Goal: Task Accomplishment & Management: Manage account settings

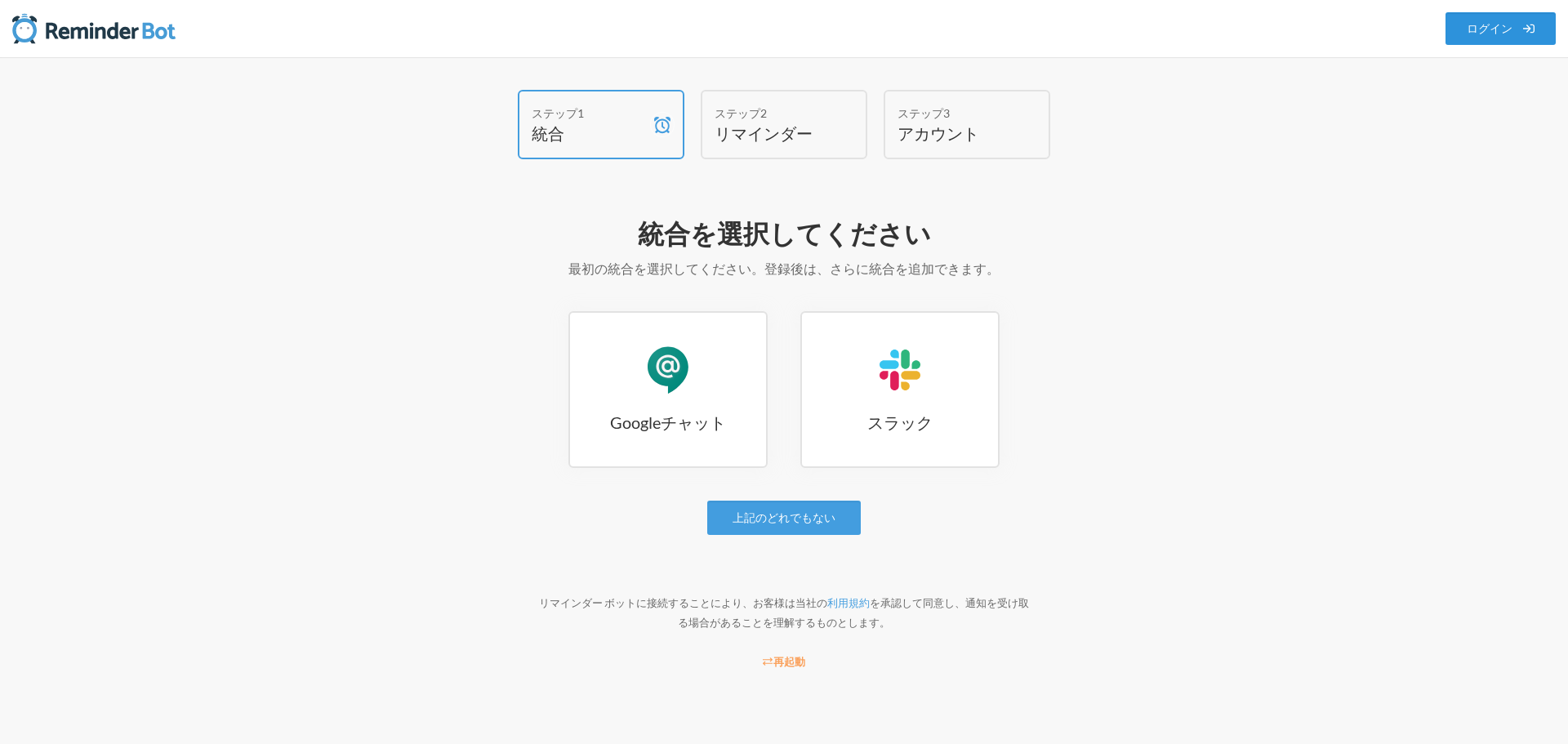
click at [1489, 33] on font "ログイン" at bounding box center [1488, 29] width 46 height 14
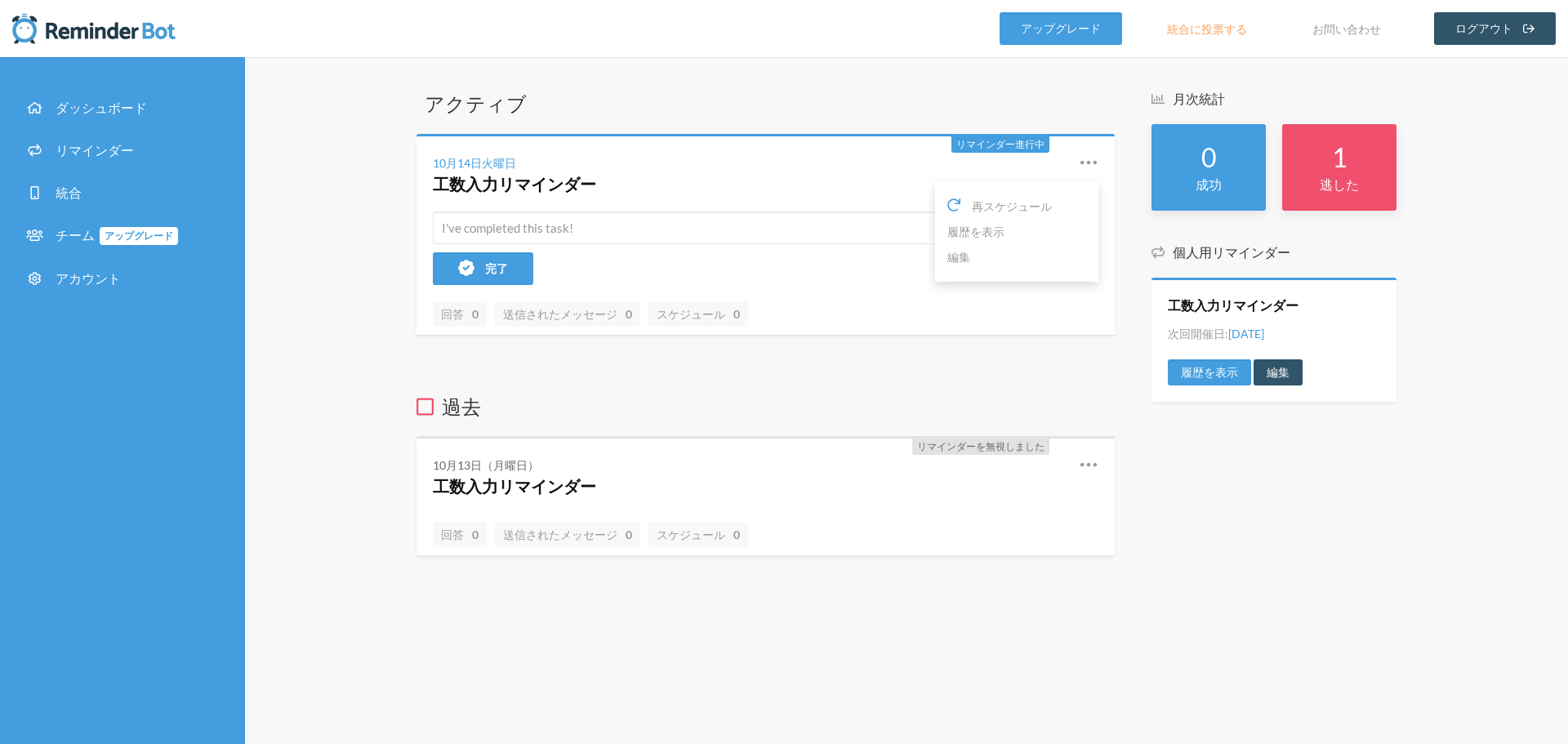
click at [1095, 163] on icon at bounding box center [1088, 162] width 16 height 4
click at [1091, 161] on icon at bounding box center [1088, 163] width 20 height 20
click at [459, 277] on button "完了" at bounding box center [482, 268] width 100 height 33
click at [336, 280] on div "アクティブ リマインダー進行中 10月14日火曜日 工数入力リマインダー 再スケジュール 履歴を表示 編集 リマインダー完了 完了 回答 0 送信されたメッセ…" at bounding box center [906, 400] width 1323 height 687
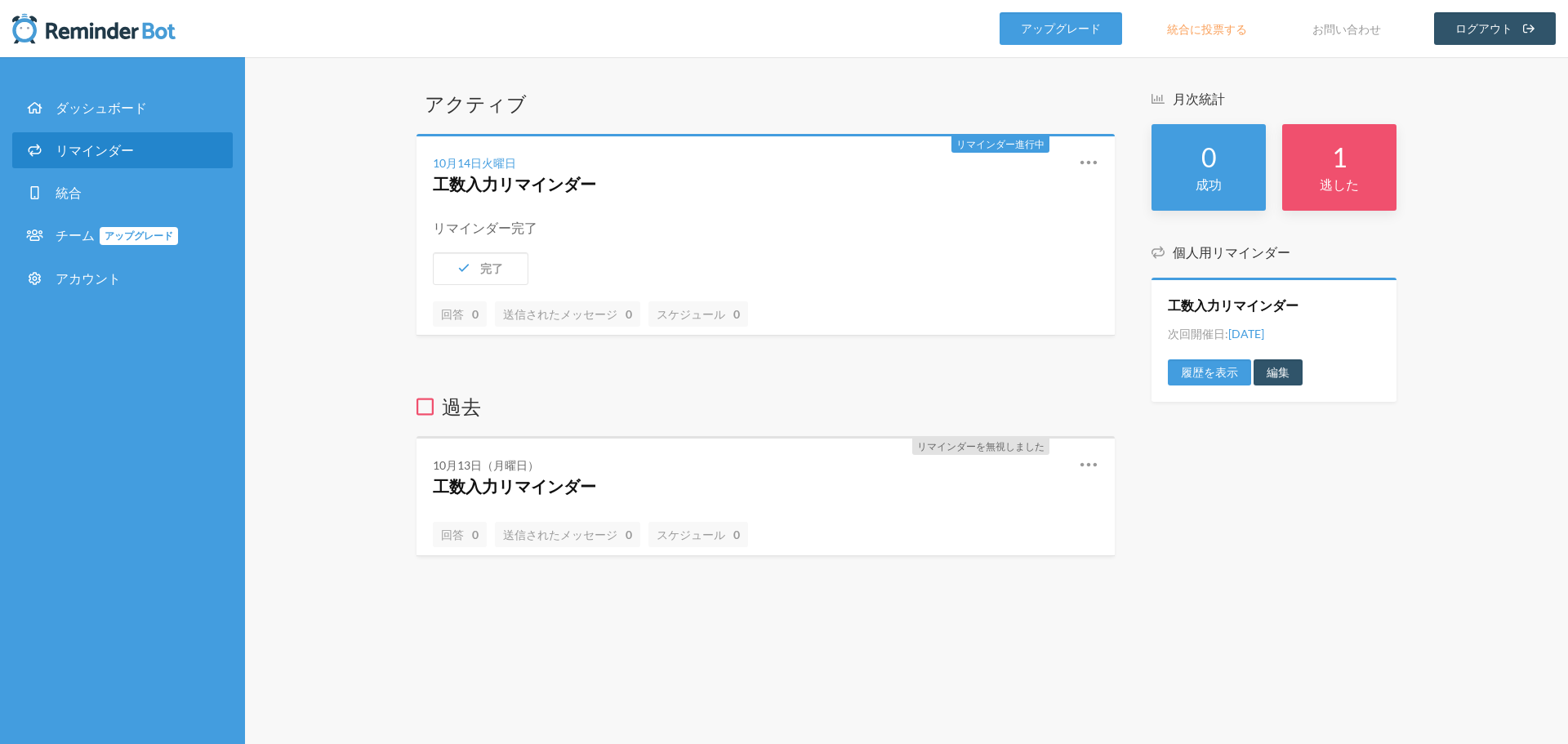
click at [90, 146] on font "リマインダー" at bounding box center [95, 149] width 79 height 15
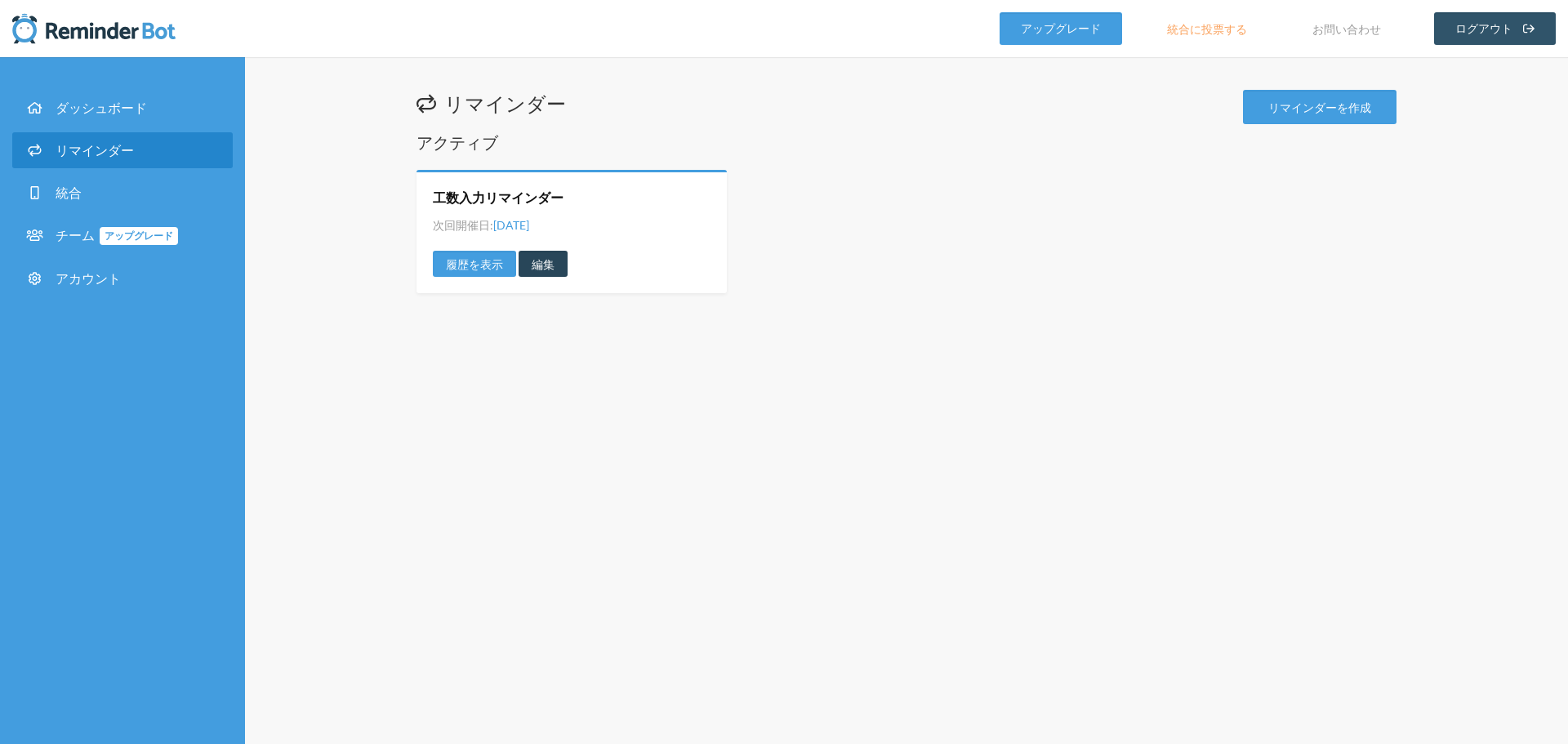
click at [542, 271] on font "編集" at bounding box center [543, 264] width 23 height 14
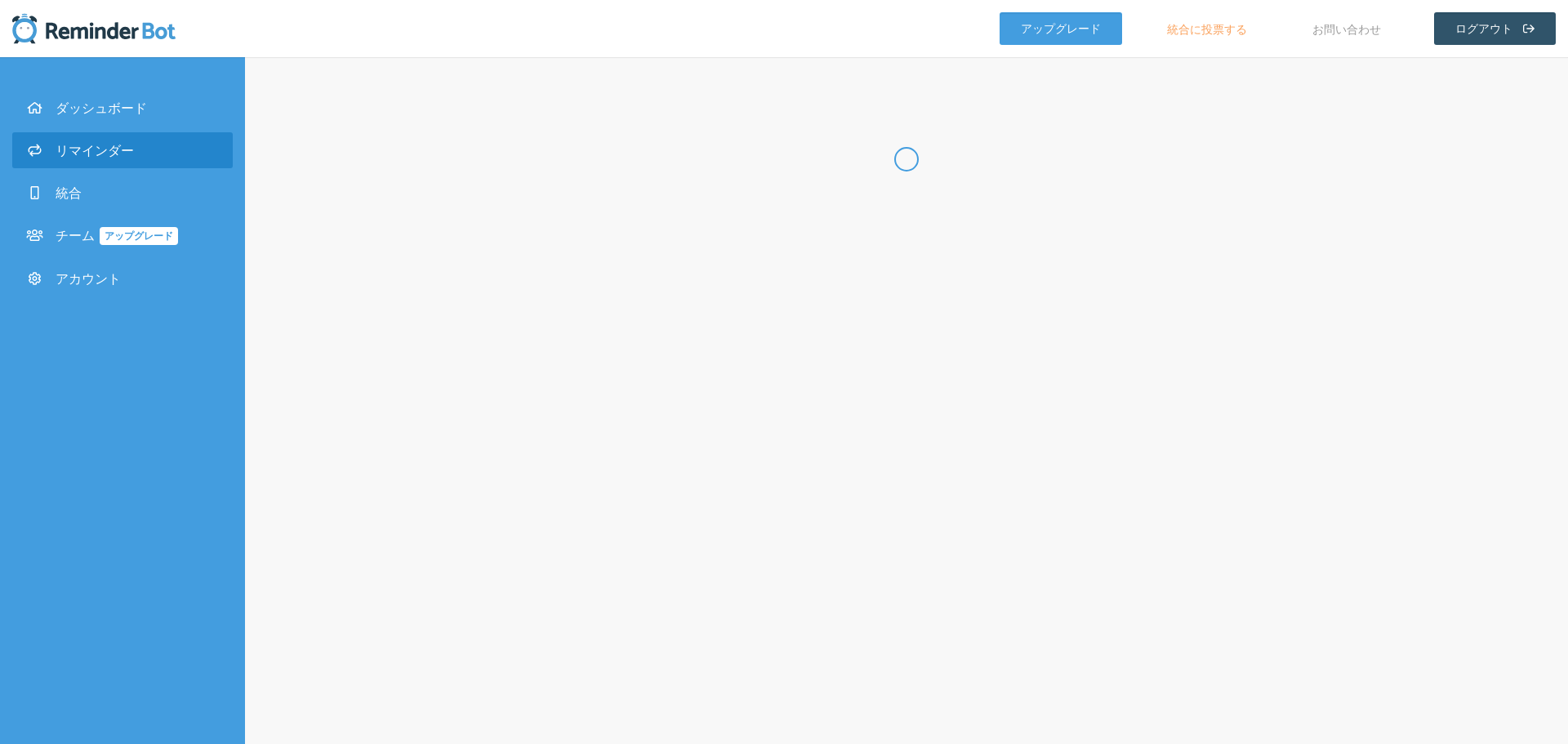
type input "工数入力リマインダー"
checkbox input "true"
select select "16:45:00"
select select "17:00:00"
select select "true"
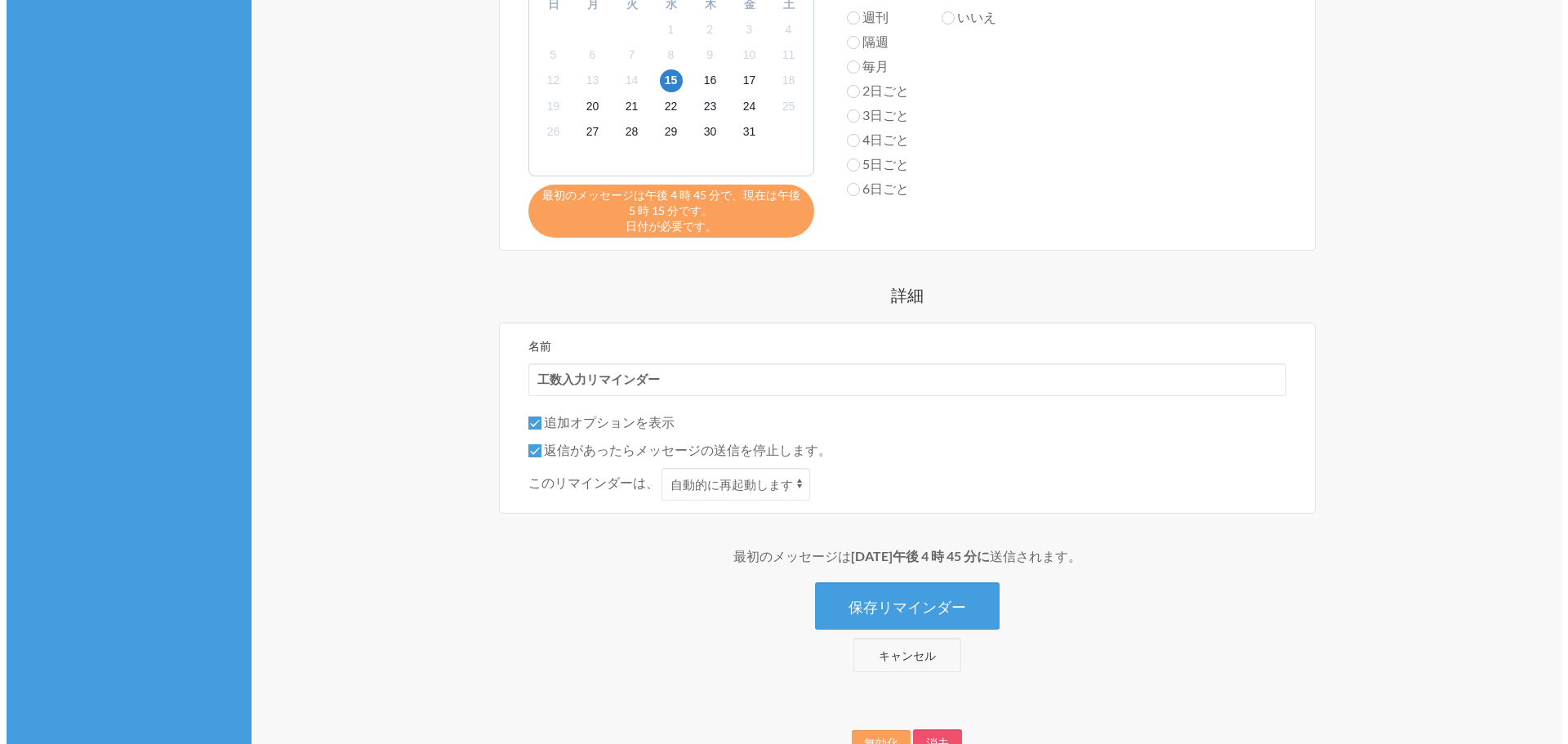
scroll to position [757, 0]
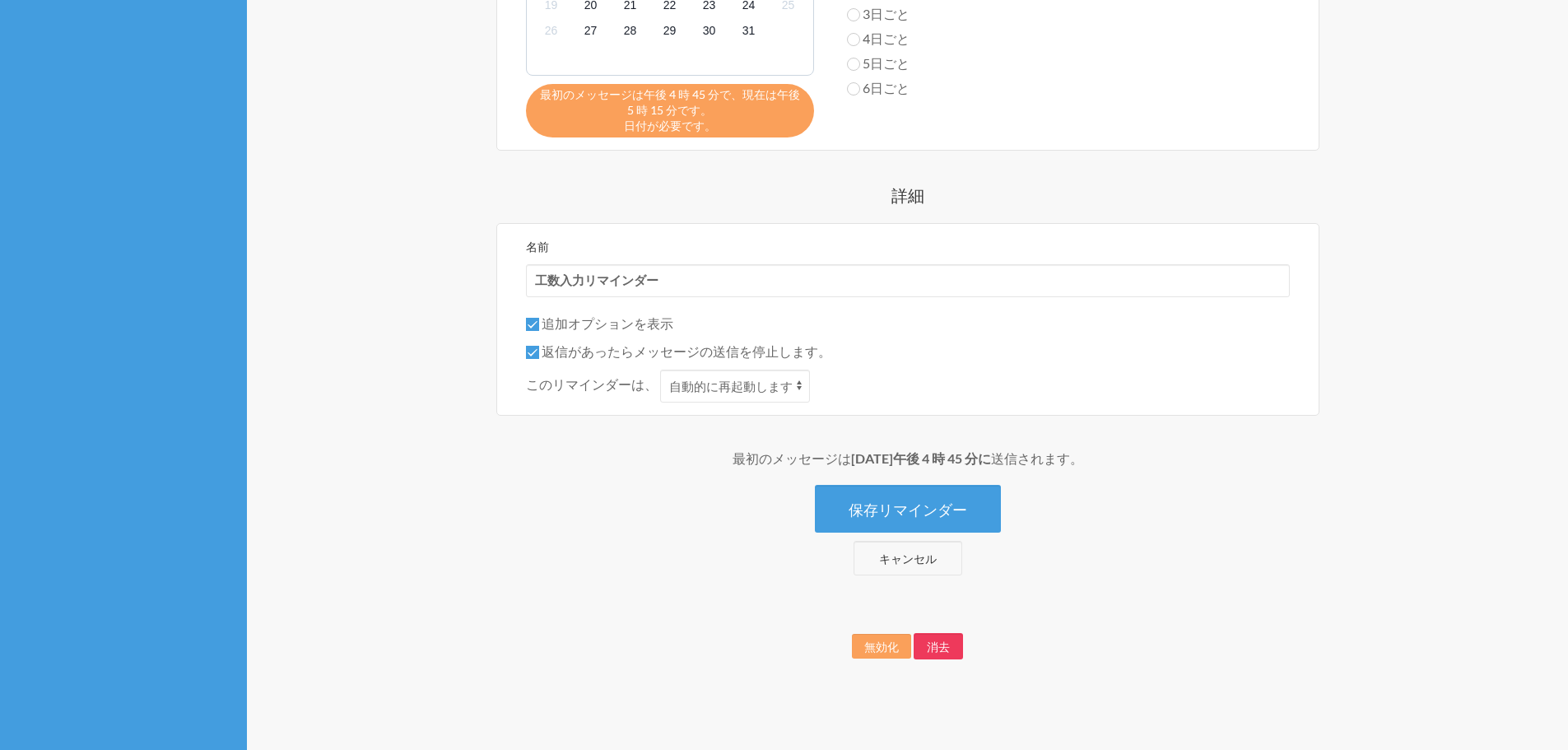
click at [938, 646] on font "消去" at bounding box center [938, 646] width 23 height 14
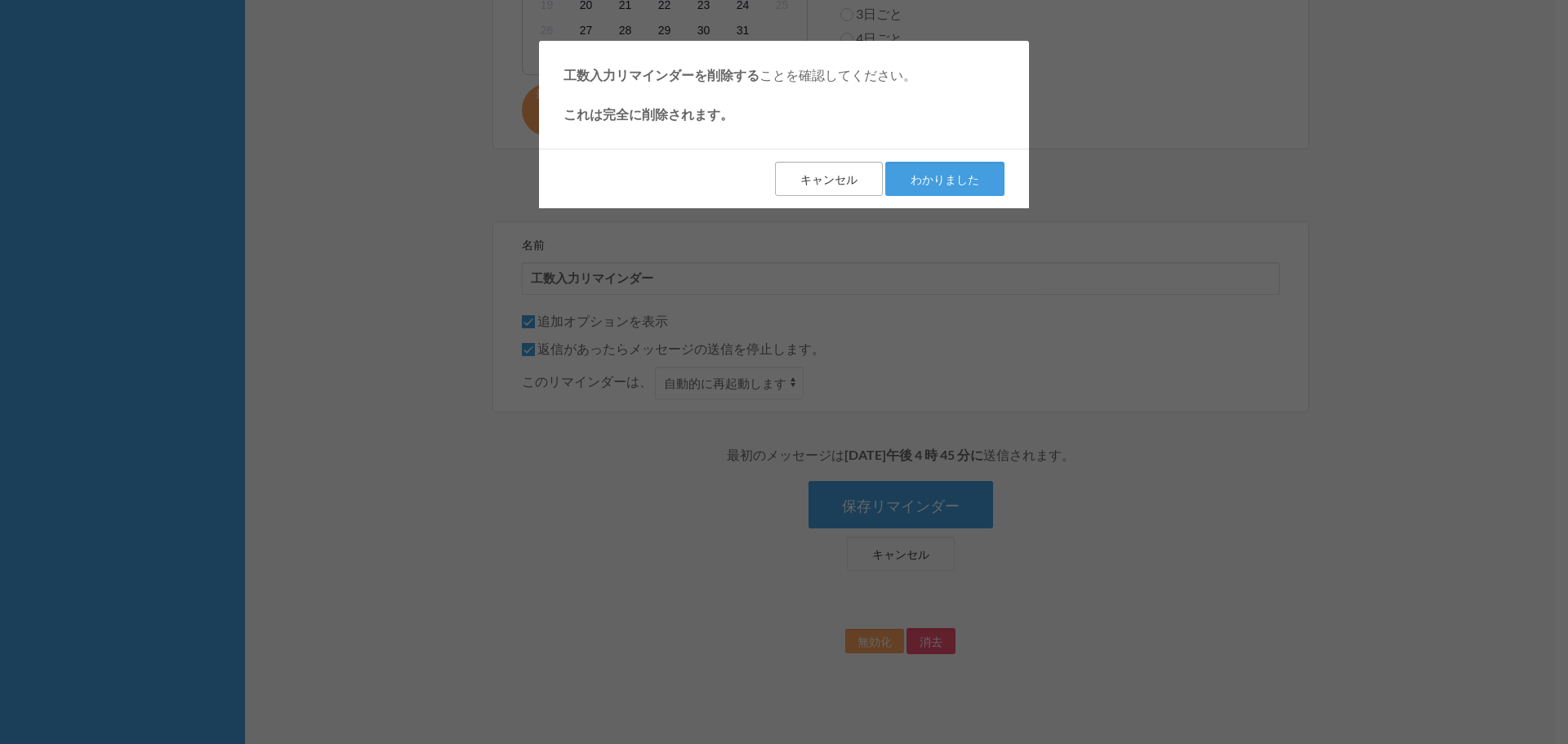
click at [859, 184] on button "キャンセル" at bounding box center [828, 179] width 108 height 34
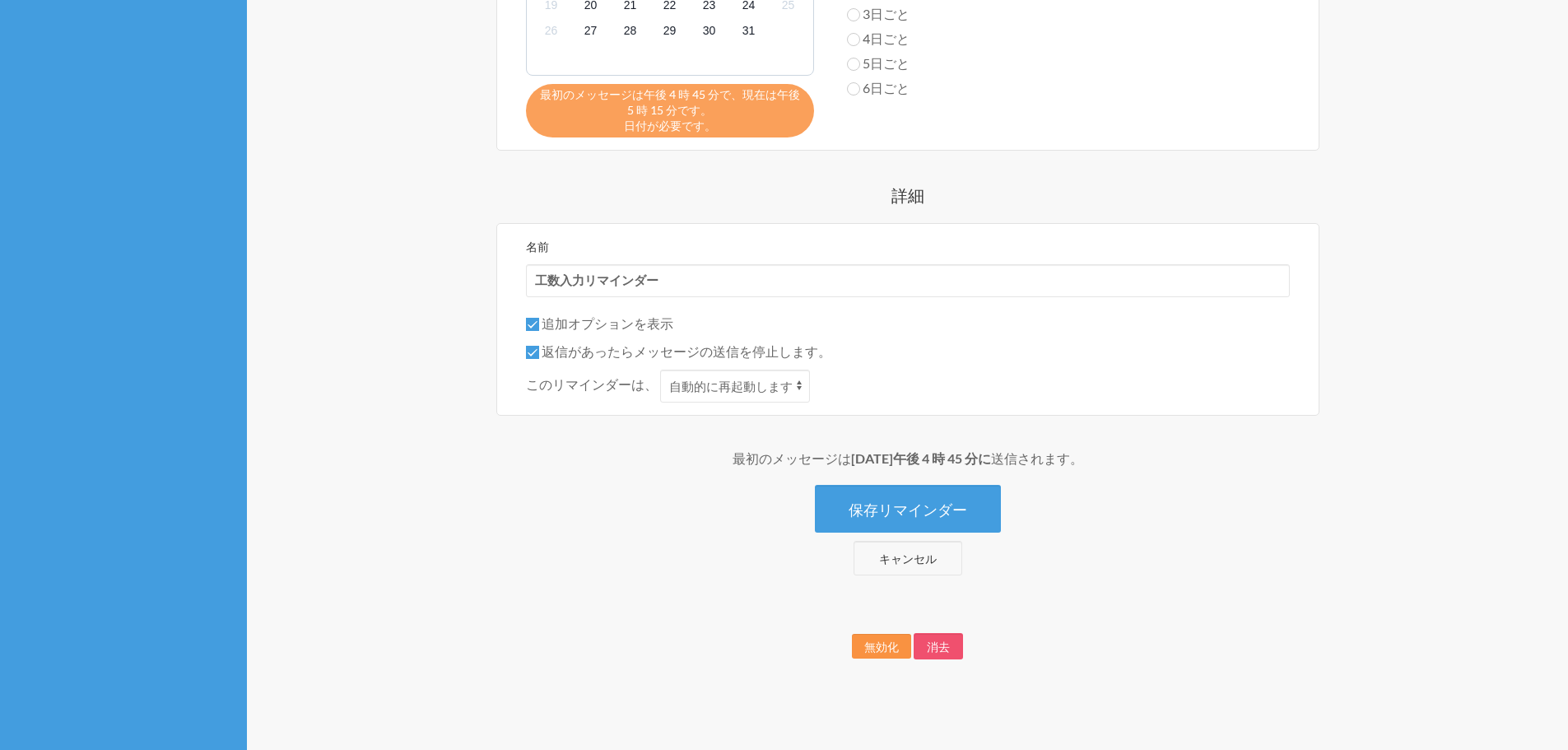
click at [884, 647] on font "無効化" at bounding box center [882, 646] width 34 height 14
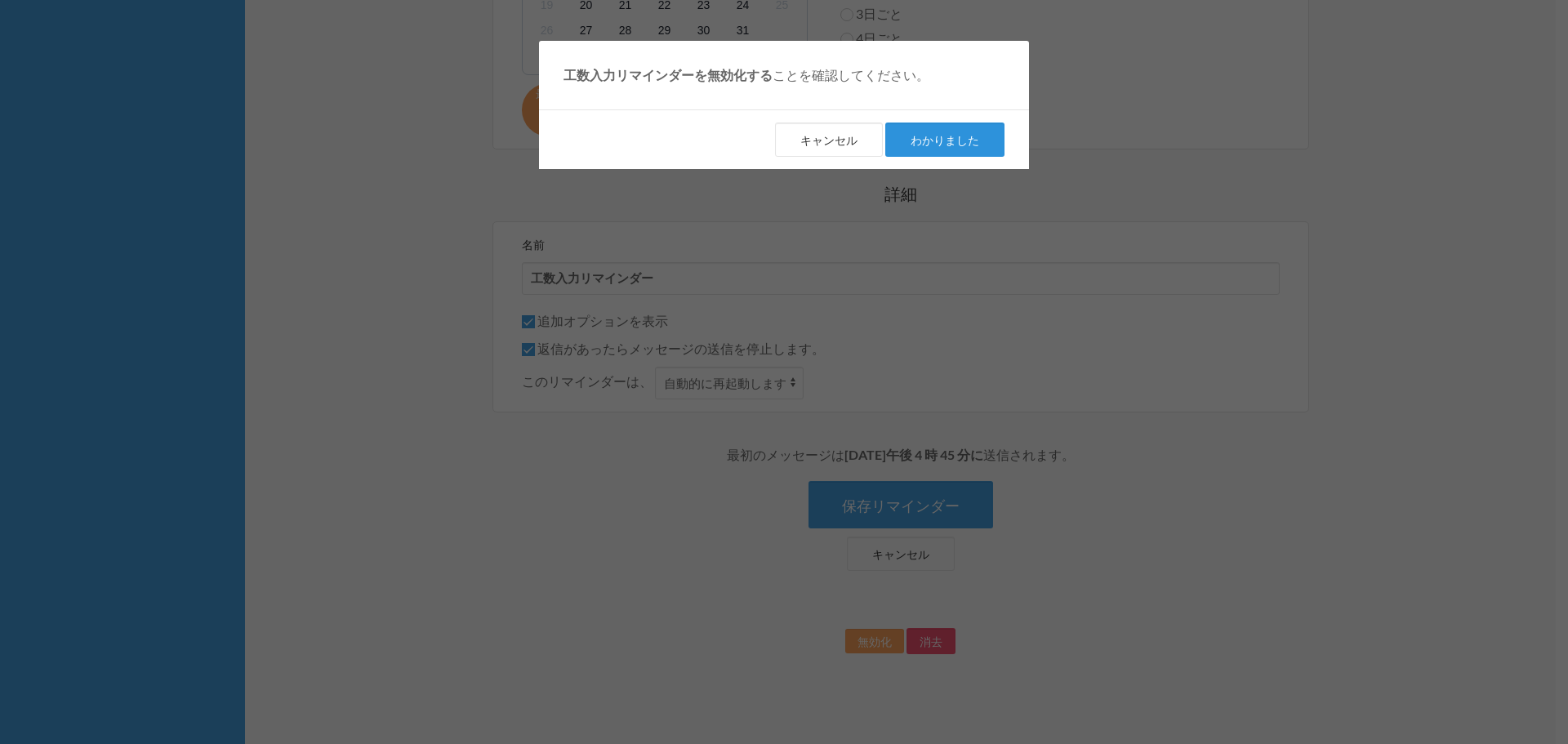
click at [941, 139] on font "わかりました" at bounding box center [944, 140] width 69 height 14
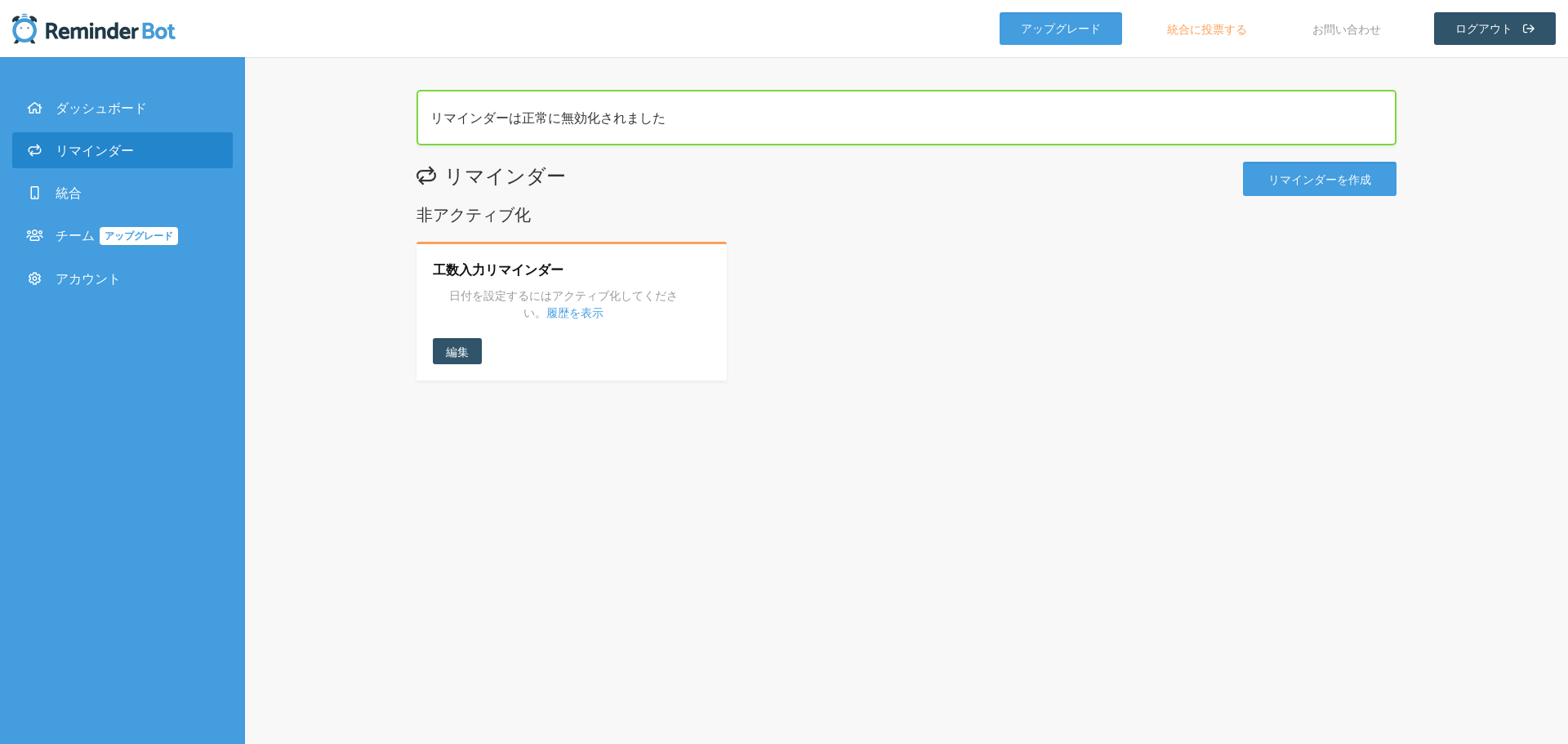
click at [1186, 365] on div "工数入力リマインダー 日付を設定するにはアクティブ化してください。 履歴を表示 履歴を表示 編集" at bounding box center [906, 312] width 980 height 139
